Goal: Participate in discussion

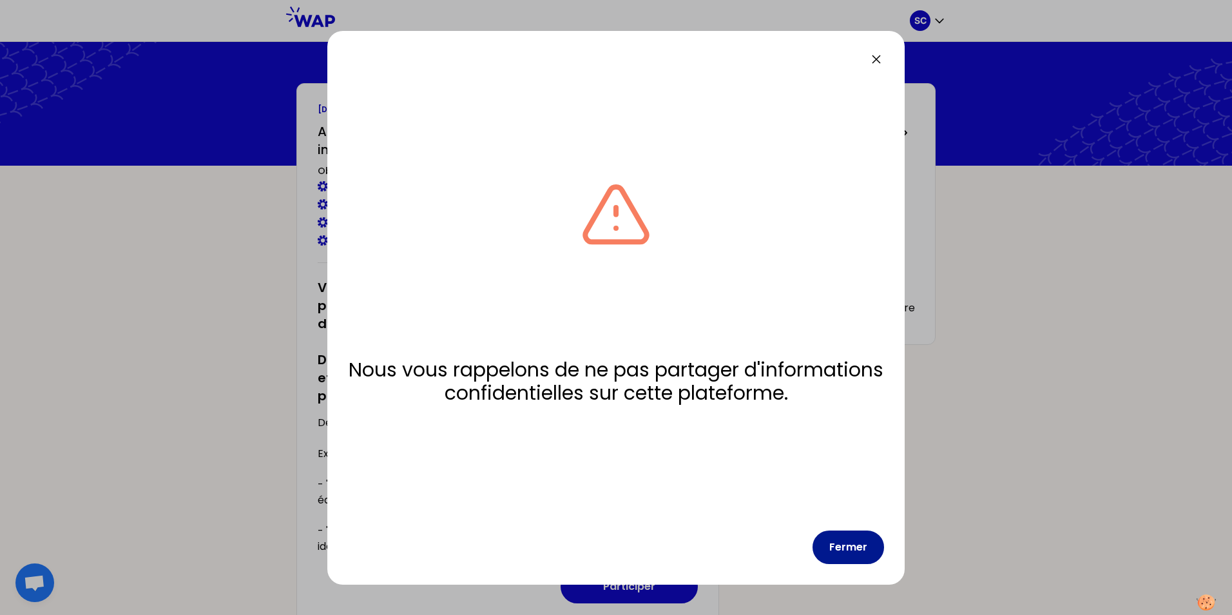
click at [856, 551] on button "Fermer" at bounding box center [849, 547] width 72 height 34
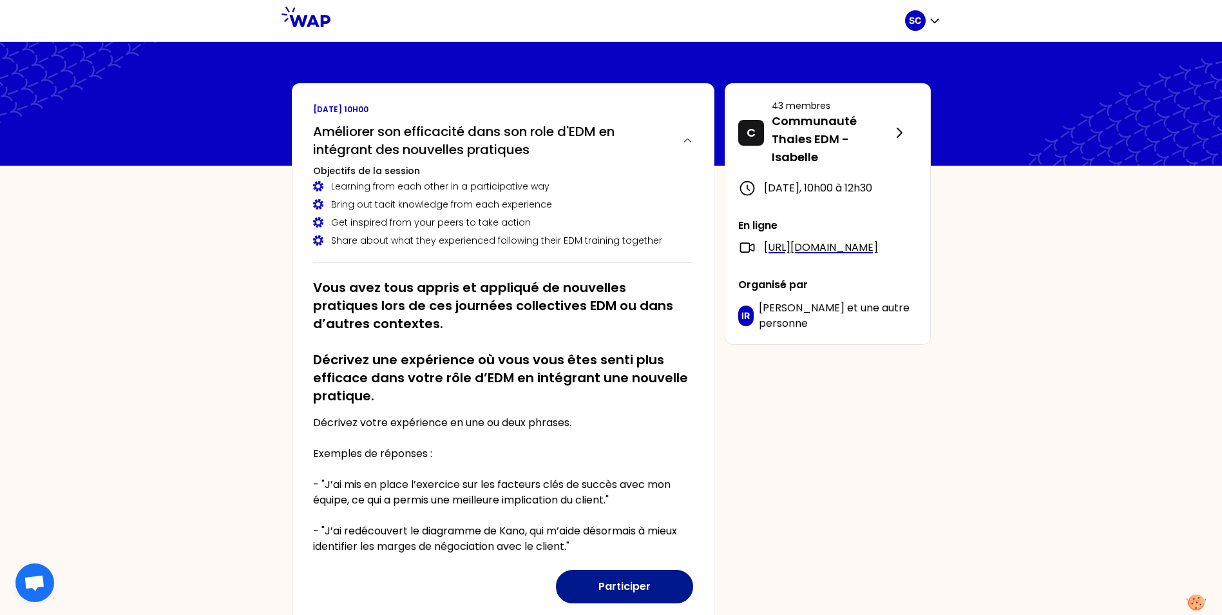
click at [628, 575] on button "Participer" at bounding box center [624, 587] width 137 height 34
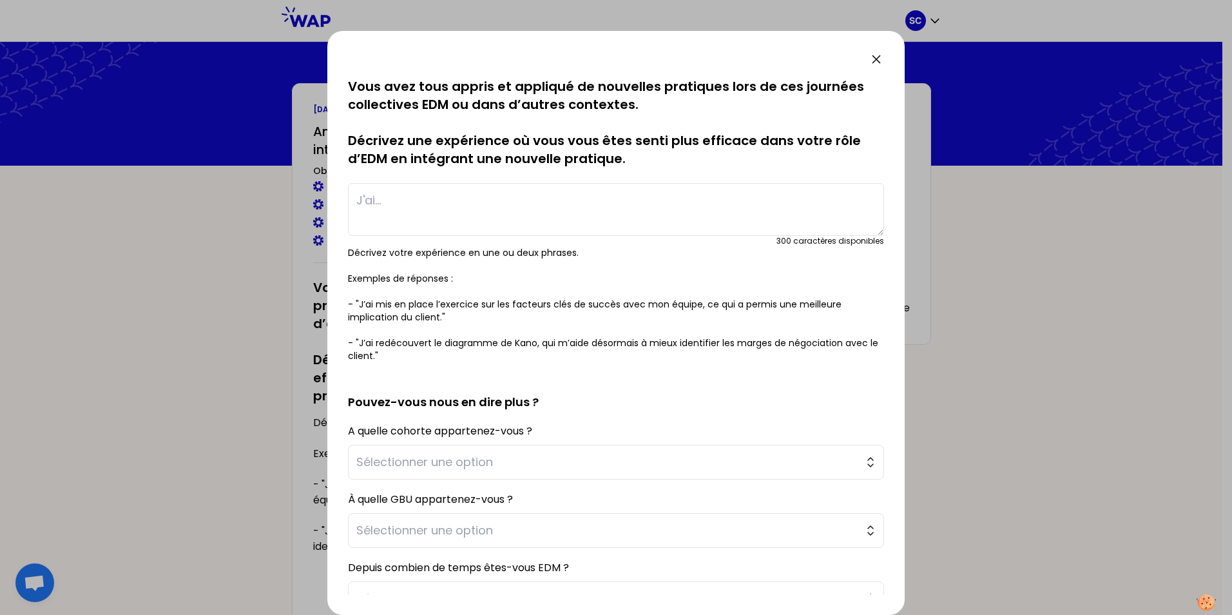
click at [448, 212] on textarea at bounding box center [616, 209] width 536 height 53
click at [711, 207] on textarea "J'ai donné plus de contexte du pourquoi à l'équipe pour" at bounding box center [616, 209] width 536 height 53
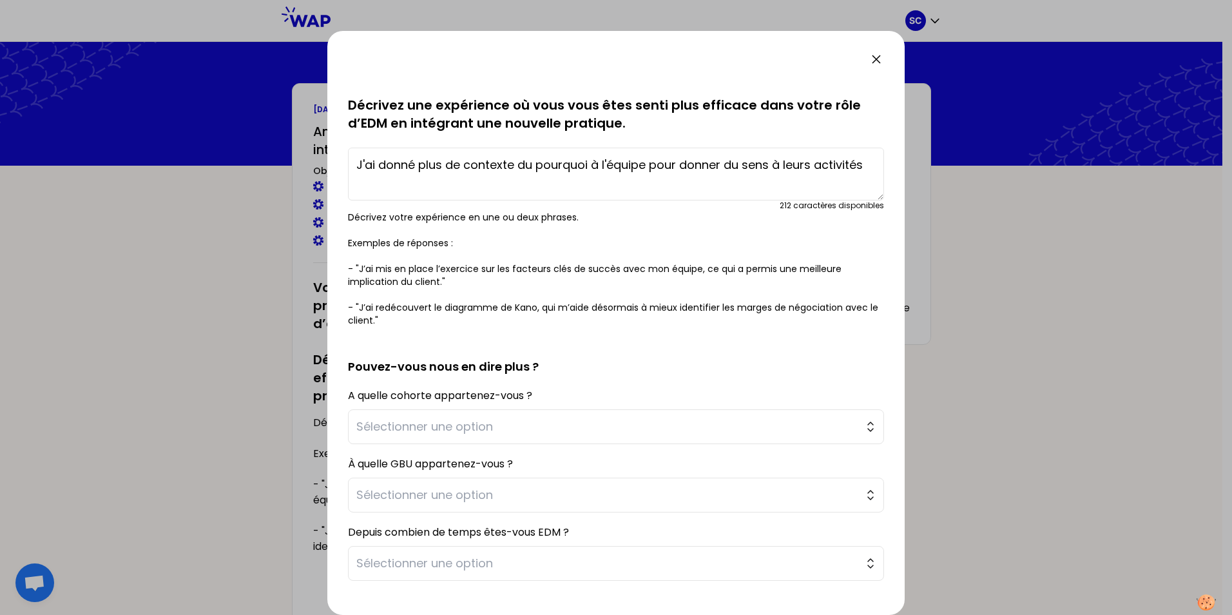
scroll to position [64, 0]
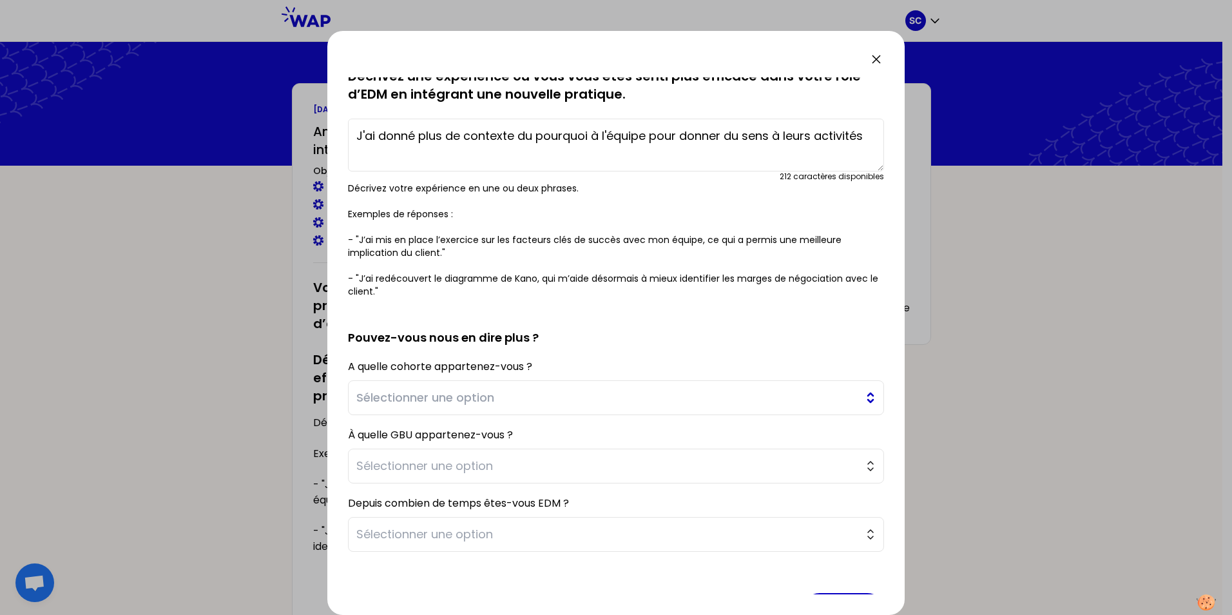
type textarea "J'ai donné plus de contexte du pourquoi à l'équipe pour donner du sens à leurs …"
click at [525, 396] on span "Sélectionner une option" at bounding box center [606, 398] width 501 height 18
click at [507, 405] on span "Sélectionner une option" at bounding box center [606, 398] width 501 height 18
click at [523, 398] on span "Sélectionner une option" at bounding box center [606, 398] width 501 height 18
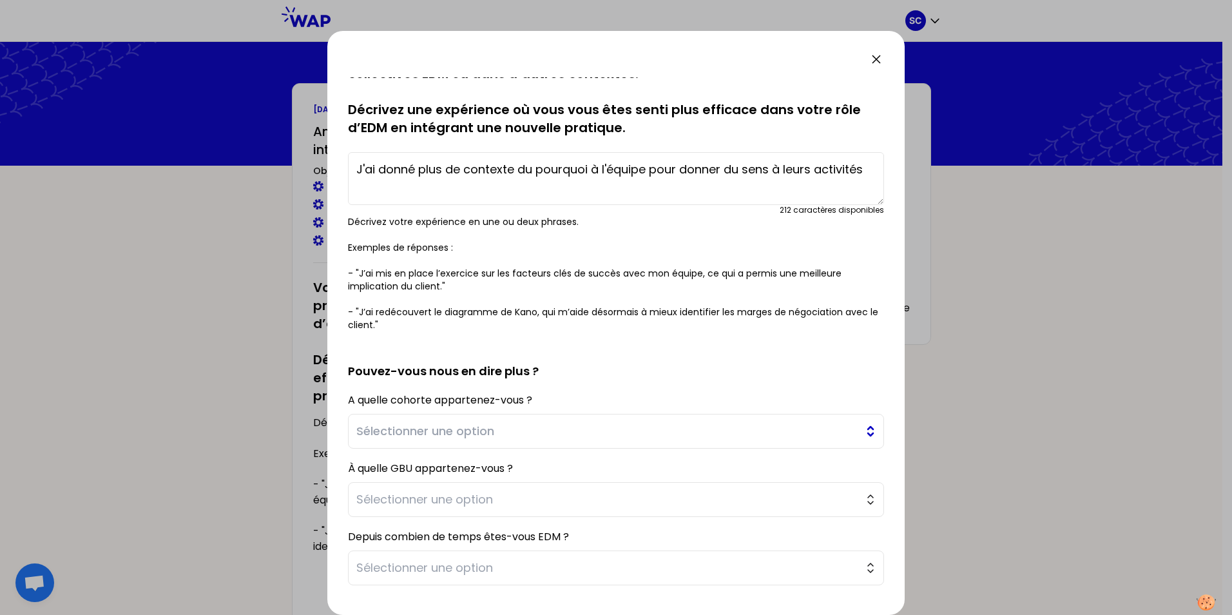
scroll to position [0, 0]
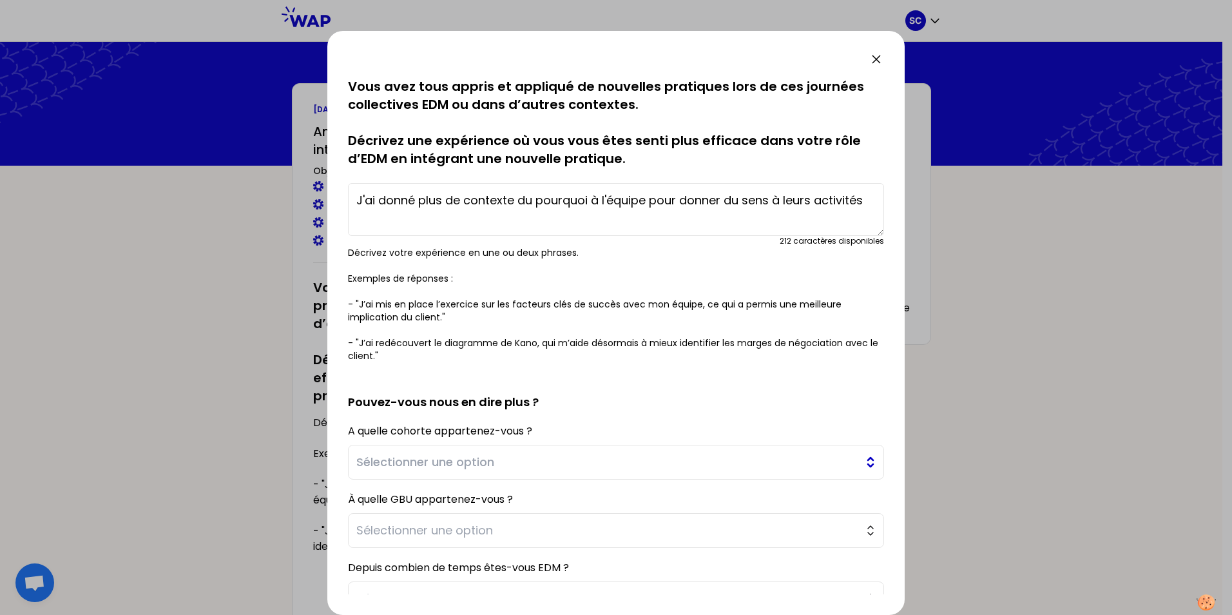
click at [512, 453] on span "Sélectionner une option" at bounding box center [606, 462] width 501 height 18
click at [610, 426] on div "A quelle cohorte appartenez-vous ? Sélectionner une option Cohorte 19 Cohorte 20" at bounding box center [616, 450] width 536 height 58
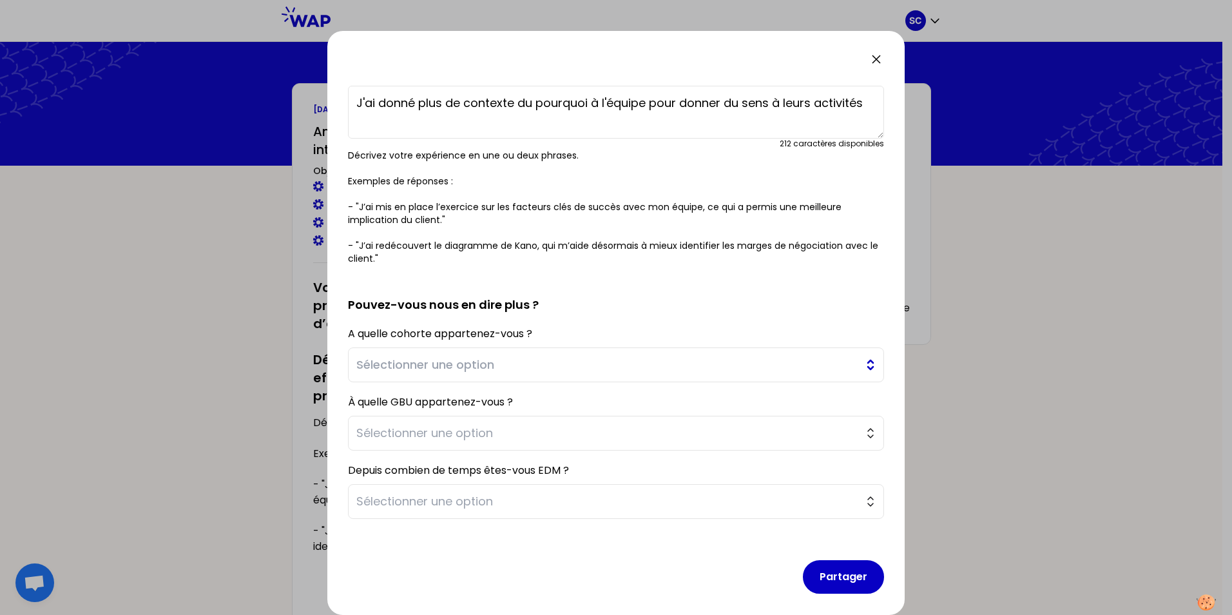
scroll to position [107, 0]
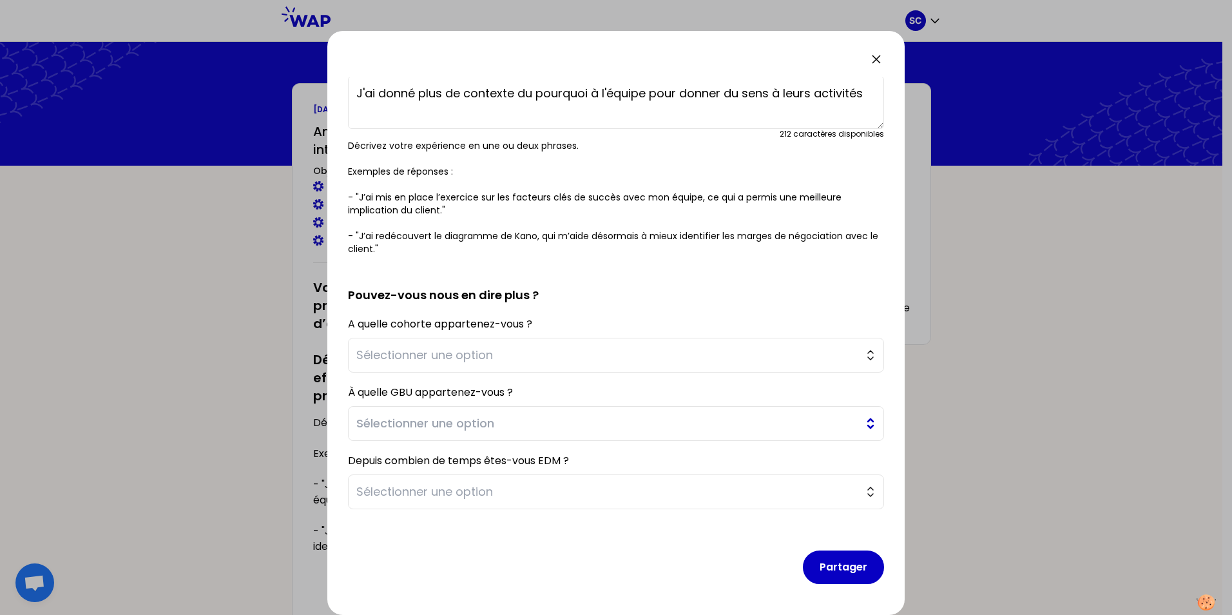
click at [624, 422] on span "Sélectionner une option" at bounding box center [606, 423] width 501 height 18
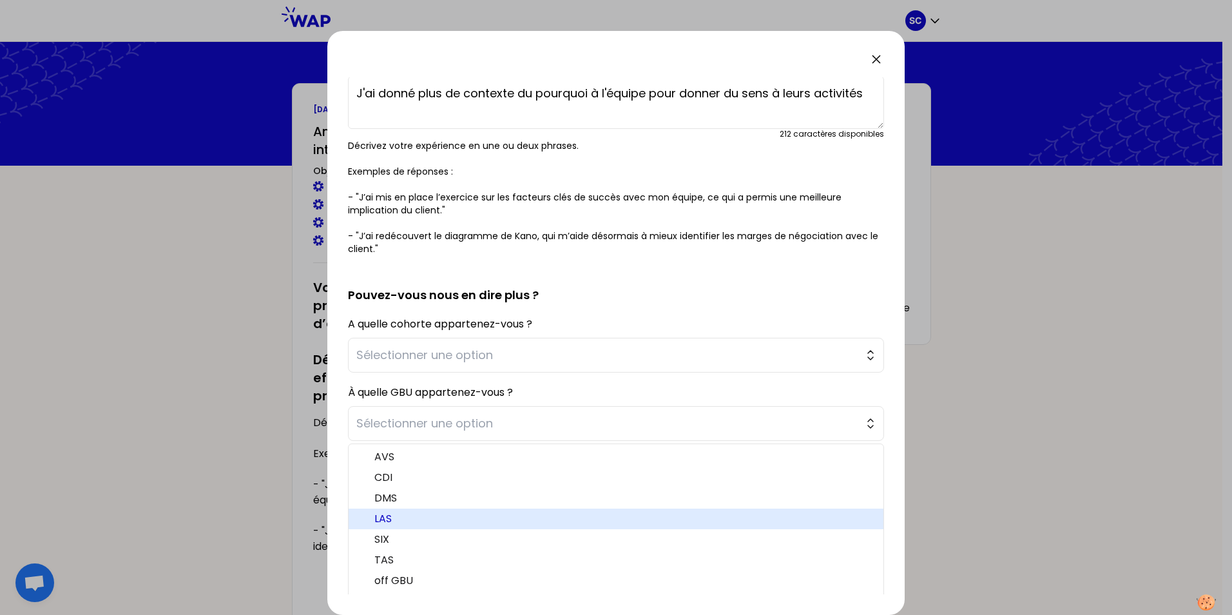
click at [626, 509] on li "LAS" at bounding box center [616, 518] width 535 height 21
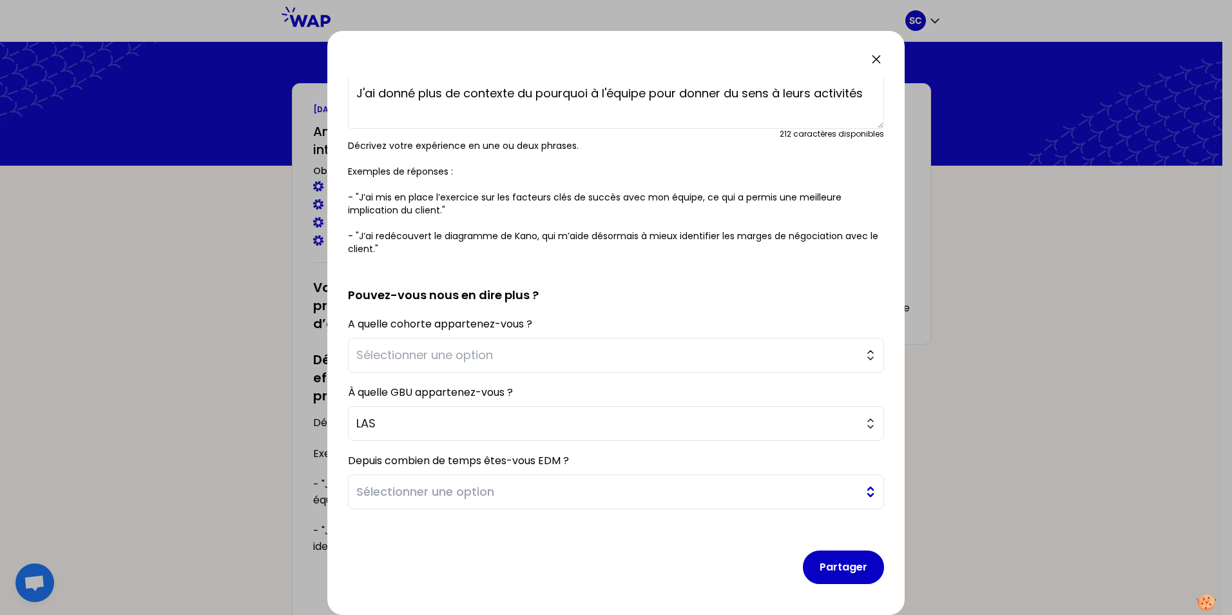
click at [626, 503] on button "Sélectionner une option" at bounding box center [616, 491] width 536 height 35
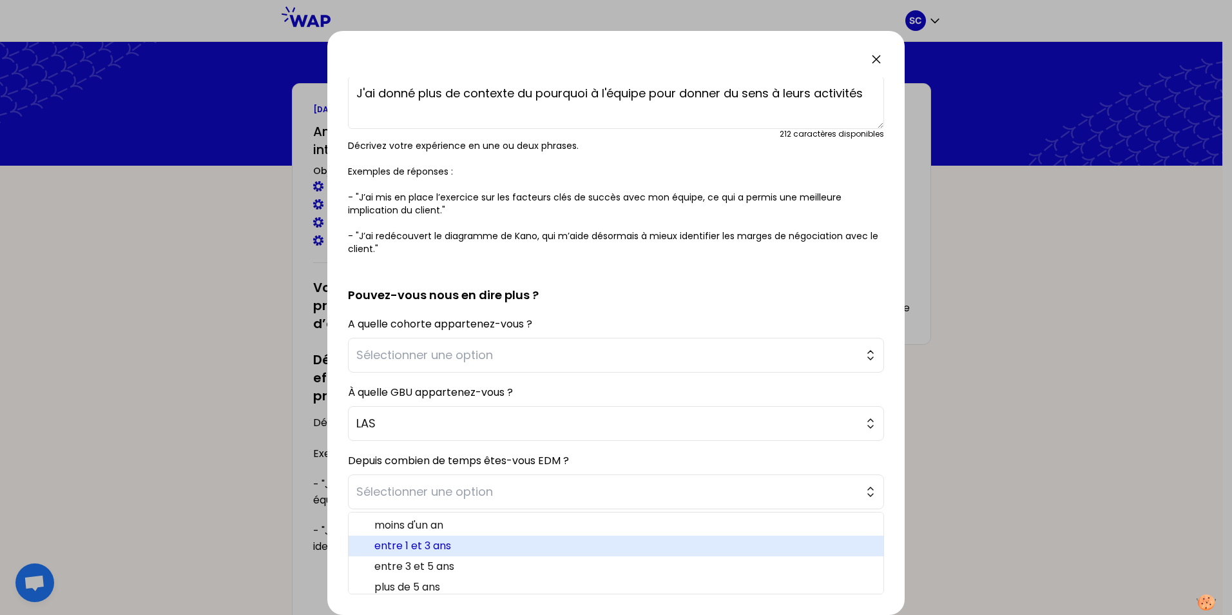
click at [590, 552] on span "entre 1 et 3 ans" at bounding box center [623, 545] width 499 height 15
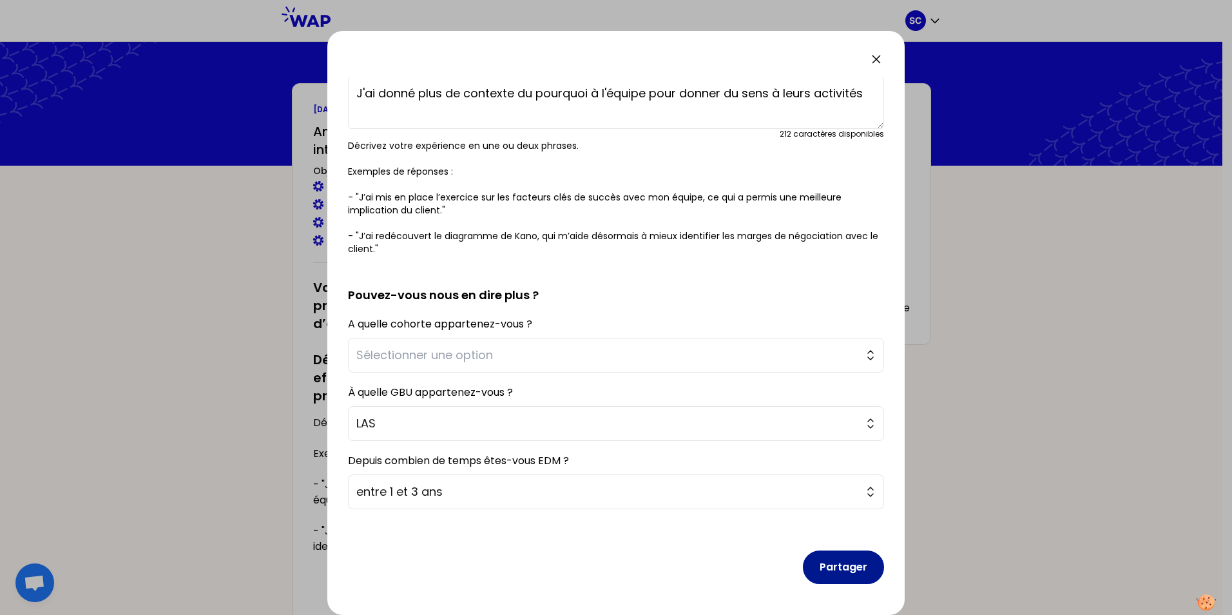
click at [845, 560] on button "Partager" at bounding box center [843, 567] width 81 height 34
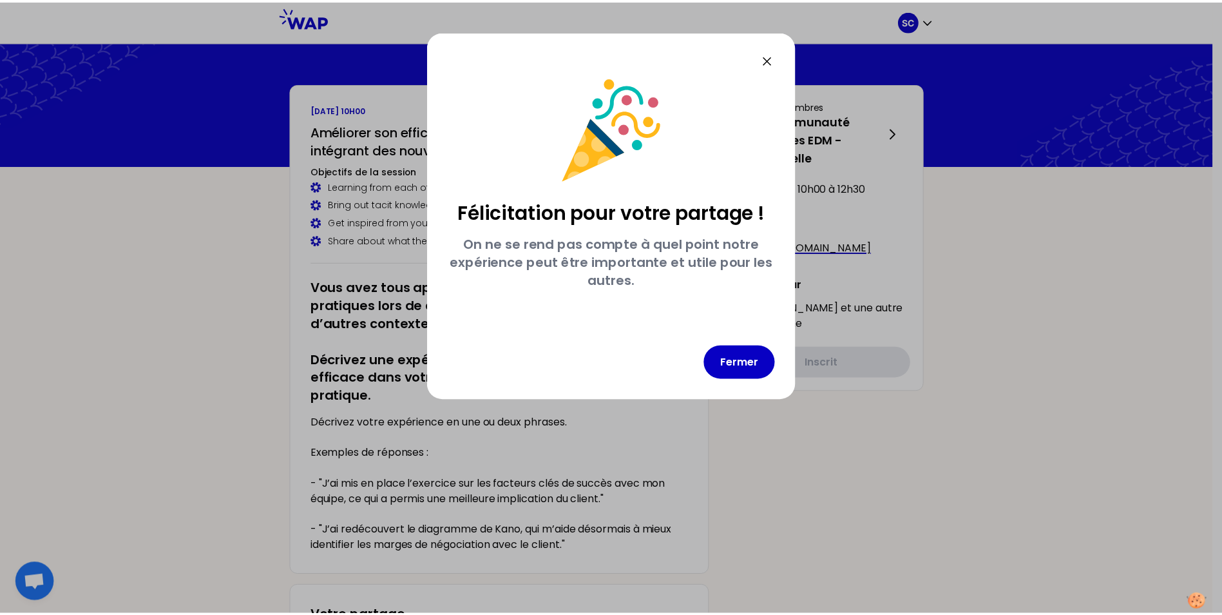
scroll to position [0, 0]
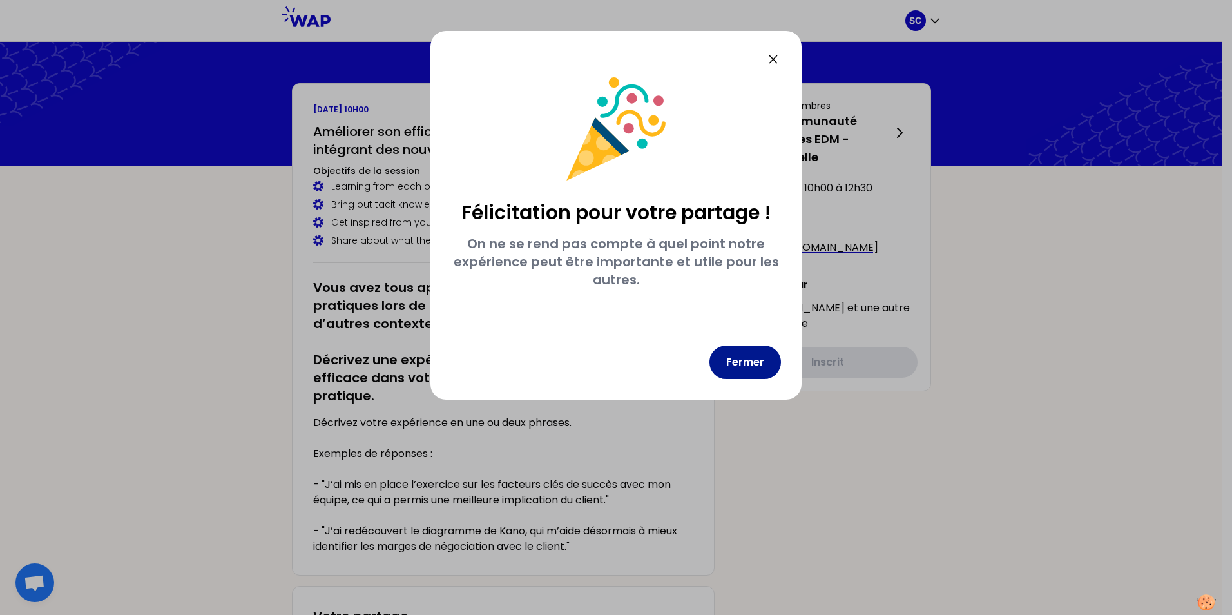
click at [765, 356] on button "Fermer" at bounding box center [745, 362] width 72 height 34
